Goal: Task Accomplishment & Management: Manage account settings

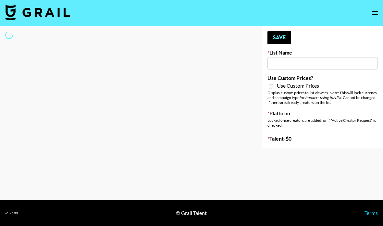
scroll to position [26, 0]
type input "Brickhouse (12th Sept)"
checkbox input "true"
select select "Brand"
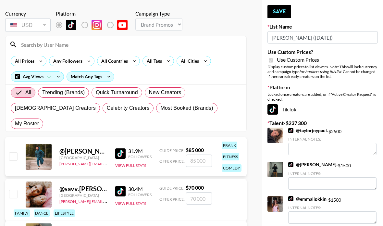
click at [39, 120] on span "My Roster" at bounding box center [27, 124] width 24 height 8
click at [15, 124] on input "My Roster" at bounding box center [15, 124] width 0 height 0
radio input "true"
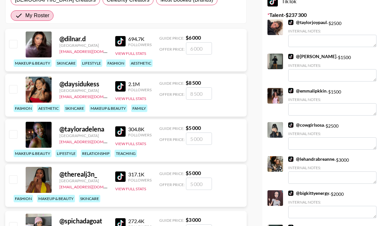
scroll to position [133, 0]
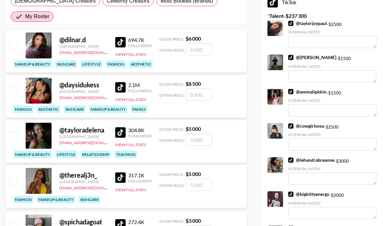
click at [195, 88] on input "number" at bounding box center [199, 94] width 26 height 12
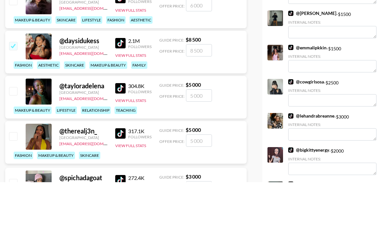
checkbox input "true"
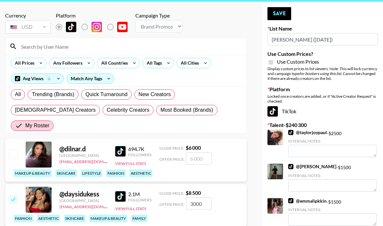
scroll to position [0, 0]
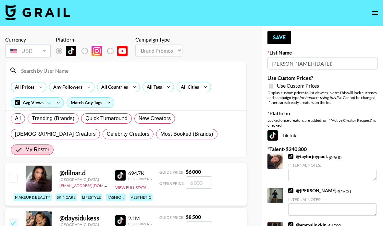
type input "3000"
click at [283, 36] on button "Save" at bounding box center [279, 37] width 24 height 13
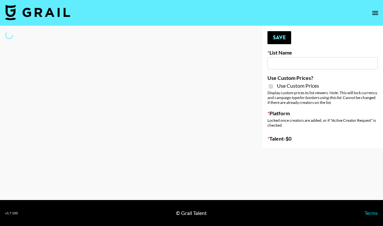
type input "Redence Beauty"
checkbox input "true"
select select "Brand"
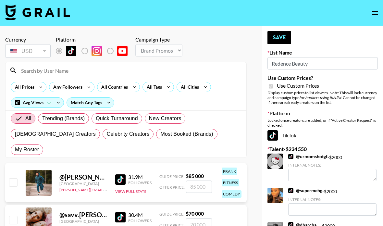
click at [39, 146] on span "My Roster" at bounding box center [27, 150] width 24 height 8
click at [15, 150] on input "My Roster" at bounding box center [15, 150] width 0 height 0
radio input "true"
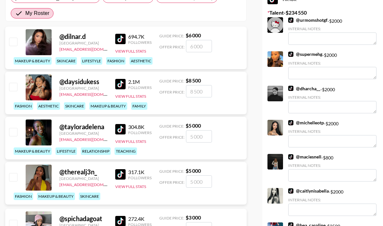
scroll to position [128, 0]
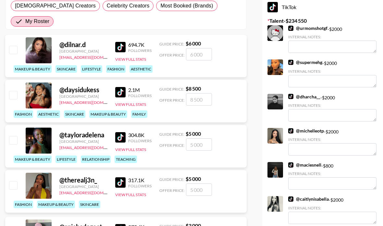
click at [199, 48] on input "number" at bounding box center [199, 54] width 26 height 12
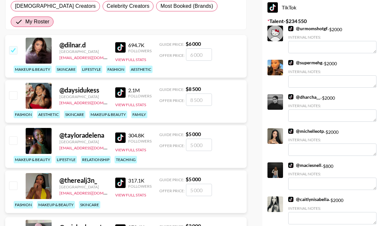
checkbox input "true"
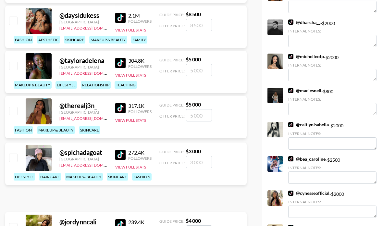
type input "2000"
click at [199, 109] on input "number" at bounding box center [199, 115] width 26 height 12
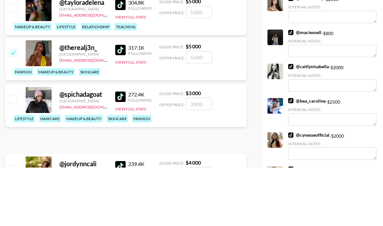
checkbox input "true"
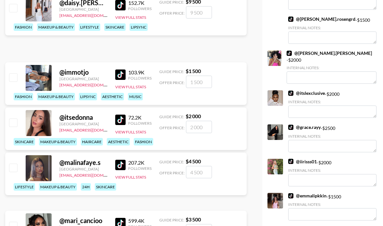
scroll to position [552, 0]
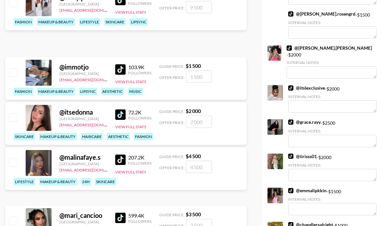
type input "2000"
click at [192, 116] on input "number" at bounding box center [199, 122] width 26 height 12
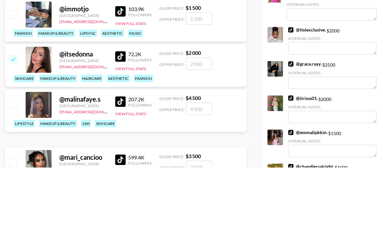
type input "2"
checkbox input "true"
checkbox input "false"
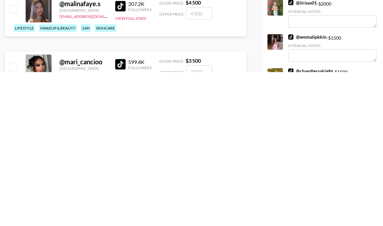
scroll to position [559, 0]
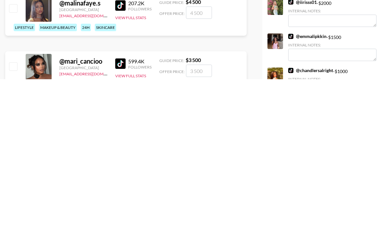
click at [199, 153] on input "number" at bounding box center [199, 159] width 26 height 12
type input "2"
checkbox input "true"
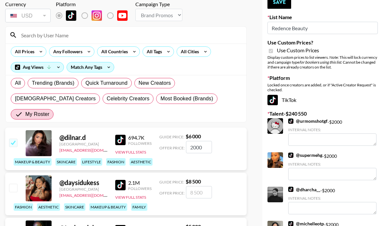
scroll to position [0, 0]
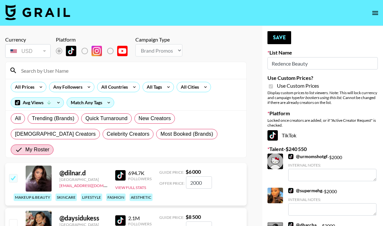
type input "2000"
click at [276, 38] on button "Save" at bounding box center [279, 37] width 24 height 13
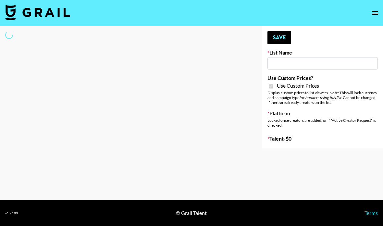
type input "Dime Beauty"
checkbox input "true"
select select "Brand"
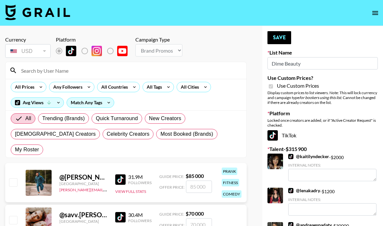
click at [39, 146] on span "My Roster" at bounding box center [27, 150] width 24 height 8
click at [15, 150] on input "My Roster" at bounding box center [15, 150] width 0 height 0
radio input "true"
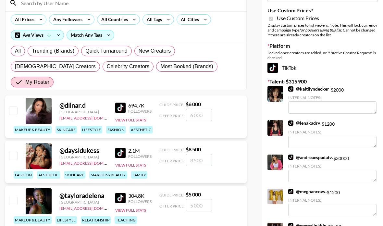
scroll to position [68, 0]
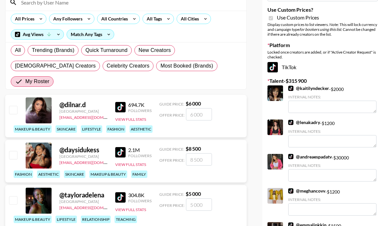
click at [202, 108] on input "number" at bounding box center [199, 114] width 26 height 12
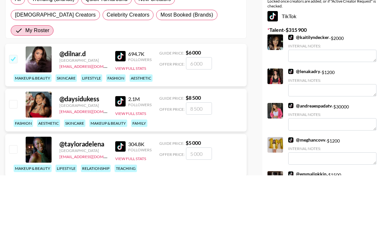
checkbox input "true"
type input "4"
checkbox input "false"
type input "3"
checkbox input "true"
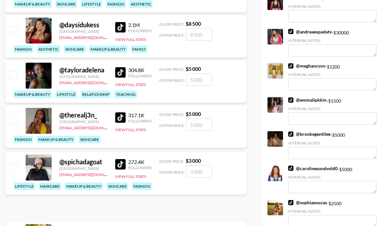
scroll to position [194, 0]
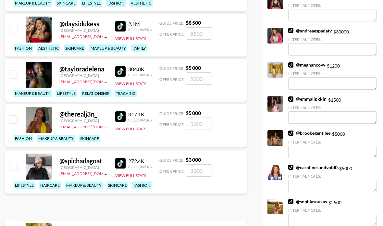
type input "3500"
click at [197, 73] on input "number" at bounding box center [199, 79] width 26 height 12
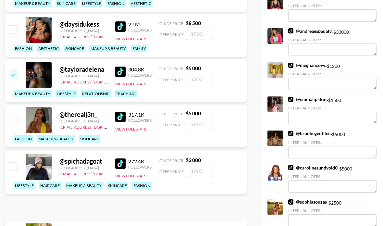
checkbox input "true"
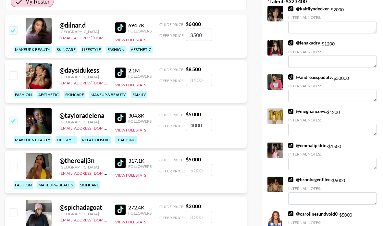
scroll to position [142, 0]
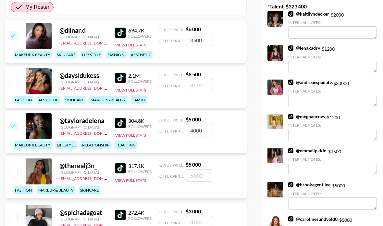
type input "4000"
click at [201, 34] on input "3500" at bounding box center [199, 40] width 26 height 12
type input "3"
checkbox input "true"
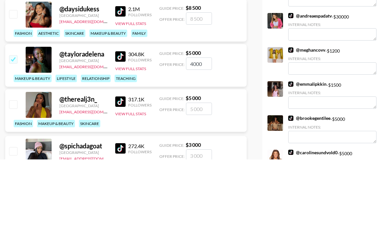
type input "4000"
click at [203, 124] on input "4000" at bounding box center [199, 130] width 26 height 12
type input "4"
checkbox input "false"
type input "5"
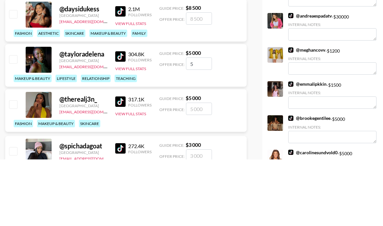
checkbox input "true"
type input "5"
checkbox input "false"
type input "3"
checkbox input "true"
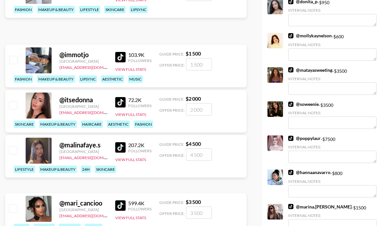
scroll to position [565, 0]
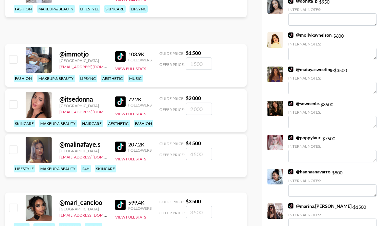
type input "3500"
click at [191, 149] on input "number" at bounding box center [199, 154] width 26 height 12
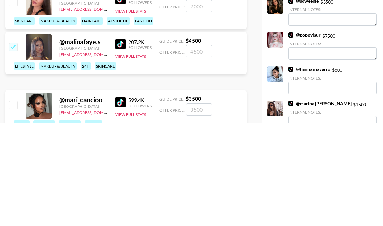
type input "3"
checkbox input "true"
type input "3"
checkbox input "false"
type input "3"
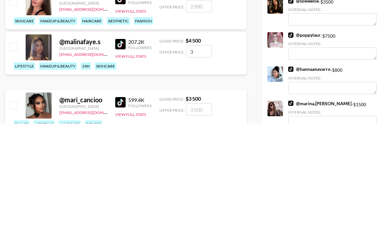
checkbox input "true"
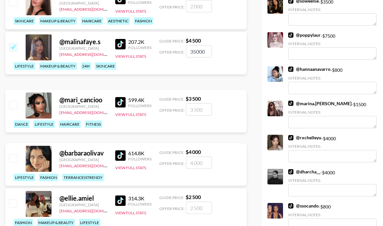
click at [203, 51] on input "35000" at bounding box center [199, 51] width 26 height 12
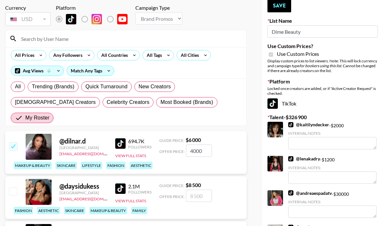
scroll to position [0, 0]
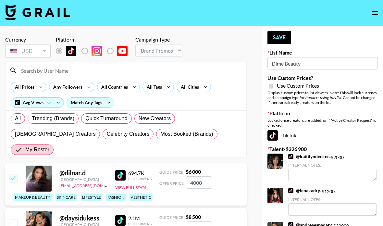
type input "3500"
click at [370, 15] on button "open drawer" at bounding box center [374, 12] width 13 height 13
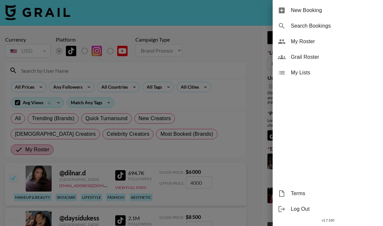
click at [303, 61] on span "Grail Roster" at bounding box center [334, 57] width 87 height 8
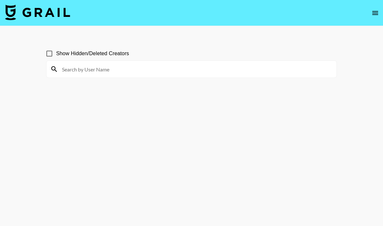
click at [375, 10] on icon "open drawer" at bounding box center [375, 13] width 8 height 8
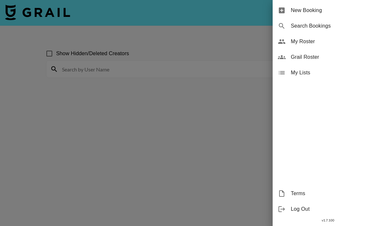
click at [317, 43] on span "My Roster" at bounding box center [334, 42] width 87 height 8
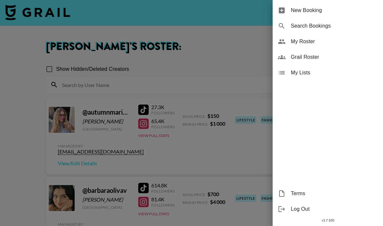
click at [61, 121] on div at bounding box center [191, 113] width 383 height 226
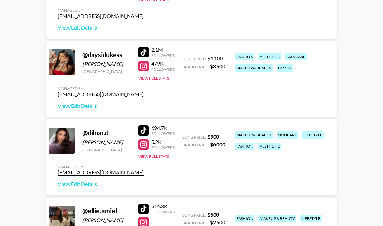
scroll to position [368, 0]
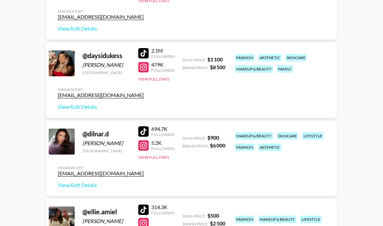
click at [163, 77] on button "View Full Stats" at bounding box center [153, 79] width 31 height 5
